Goal: Navigation & Orientation: Go to known website

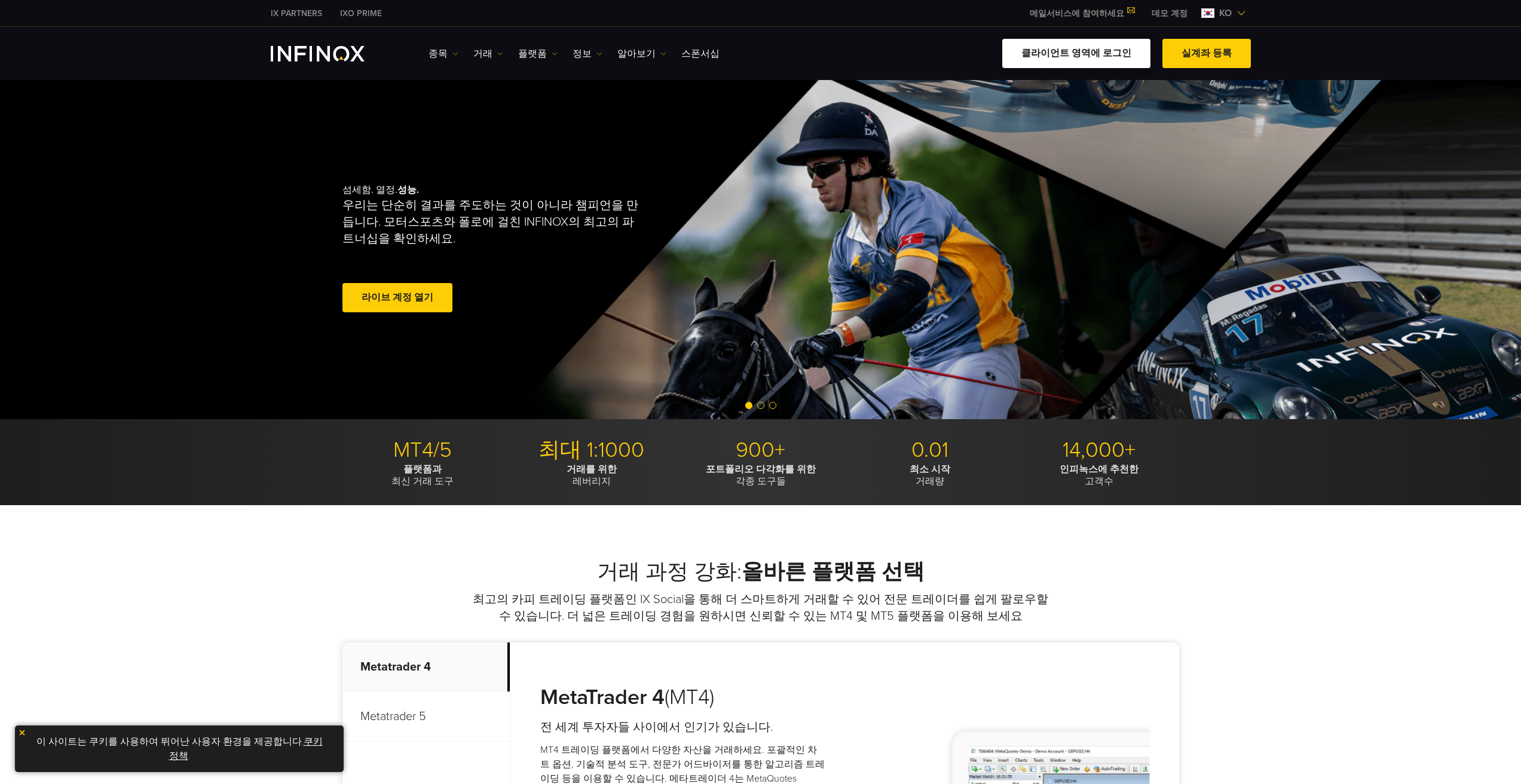
click at [1114, 52] on link "클라이언트 영역에 로그인" at bounding box center [1077, 53] width 148 height 29
